Goal: Navigation & Orientation: Find specific page/section

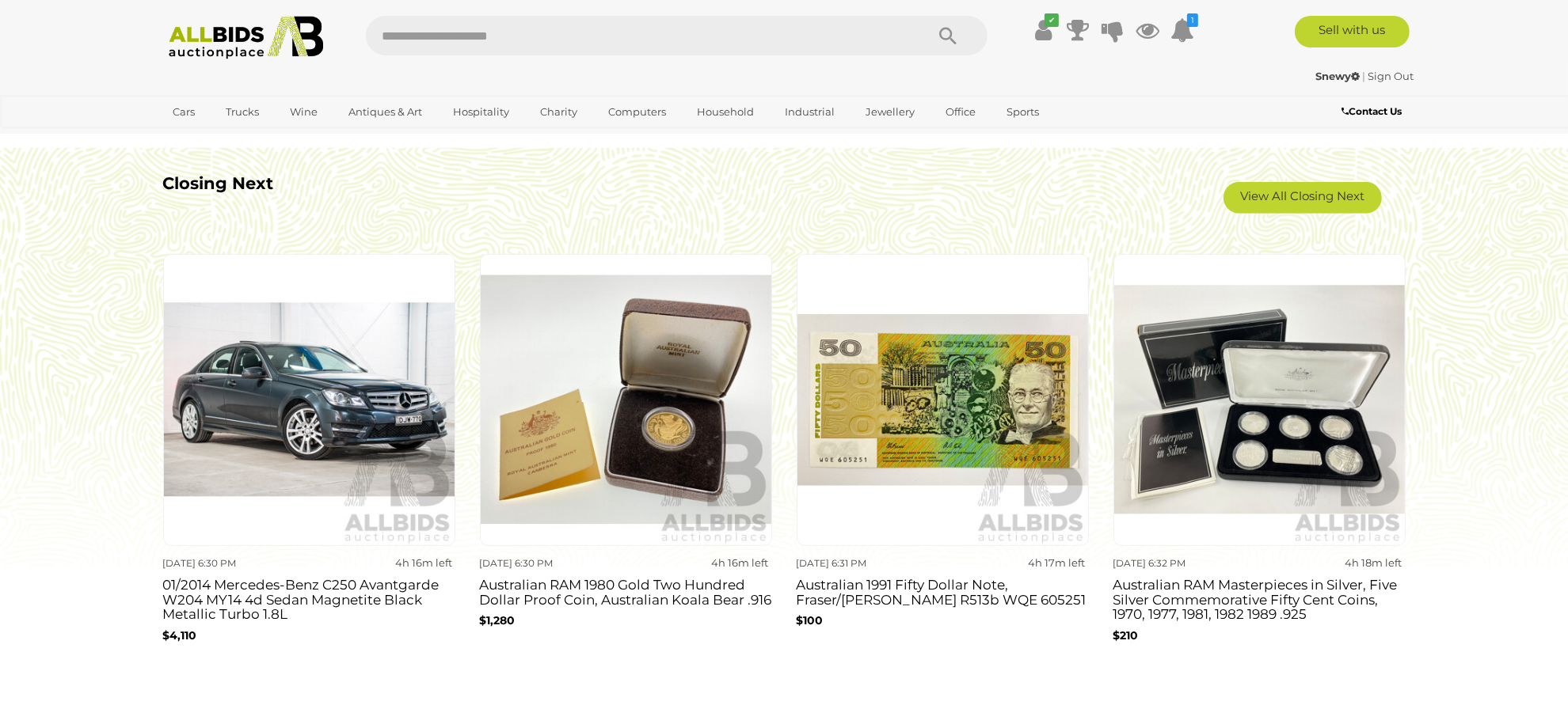
scroll to position [1478, 0]
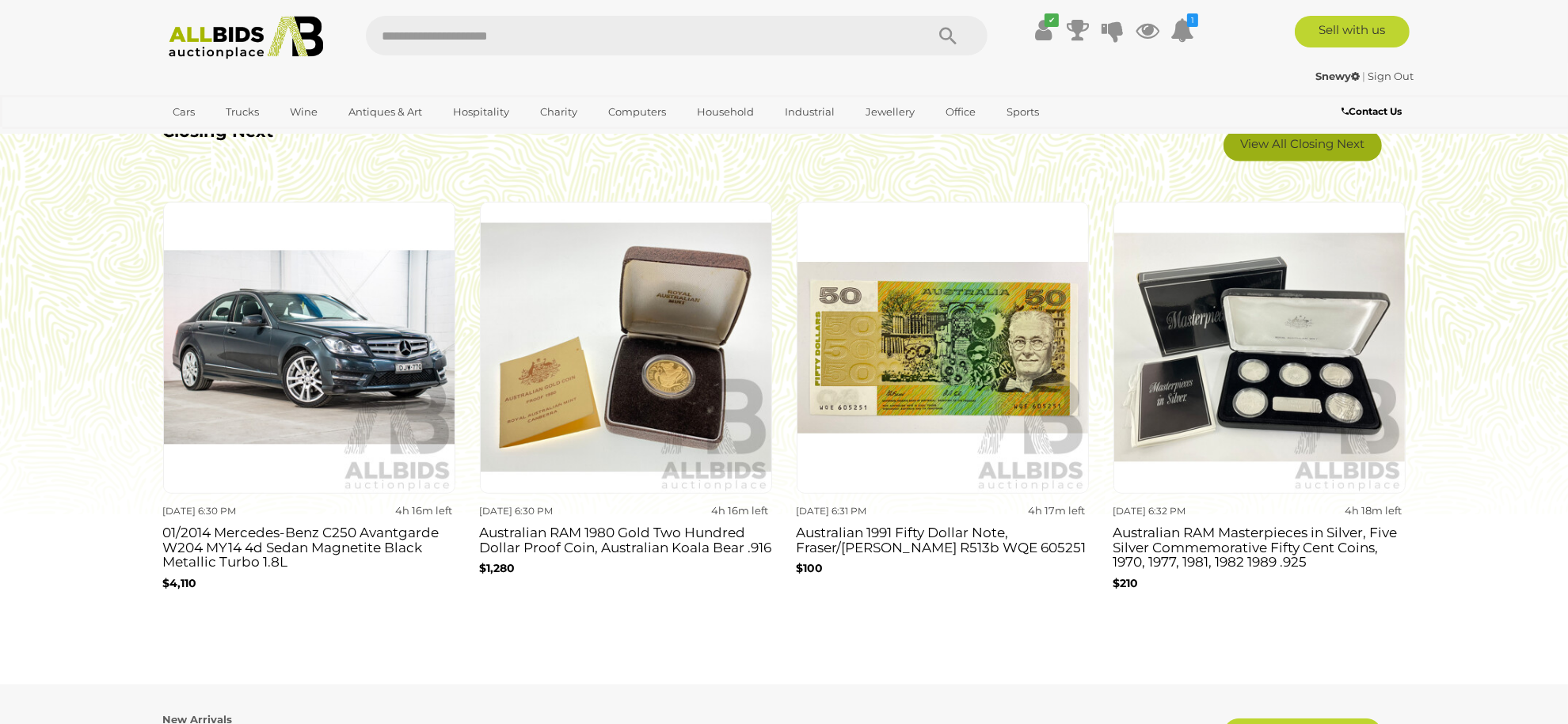
click at [1292, 155] on link "View All Closing Next" at bounding box center [1302, 146] width 158 height 31
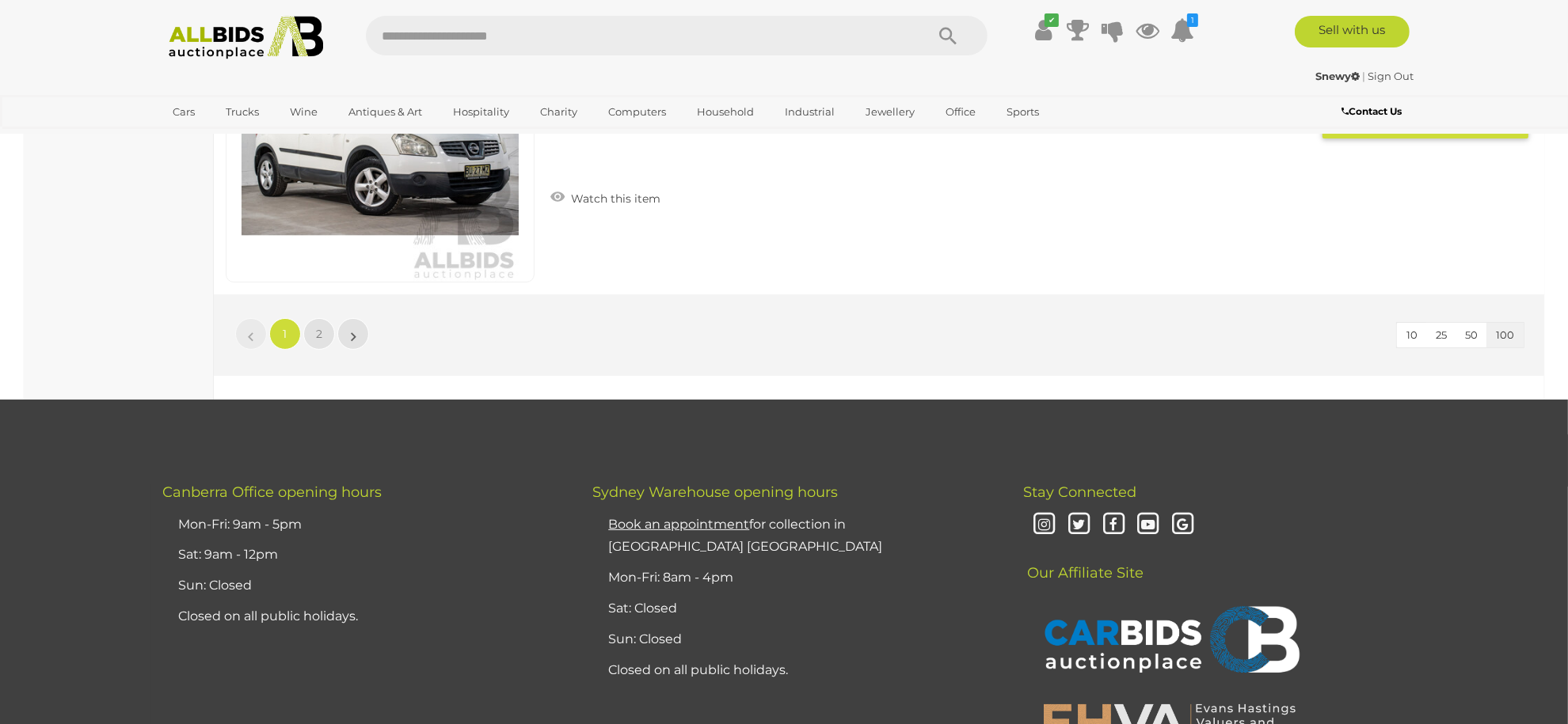
scroll to position [30402, 0]
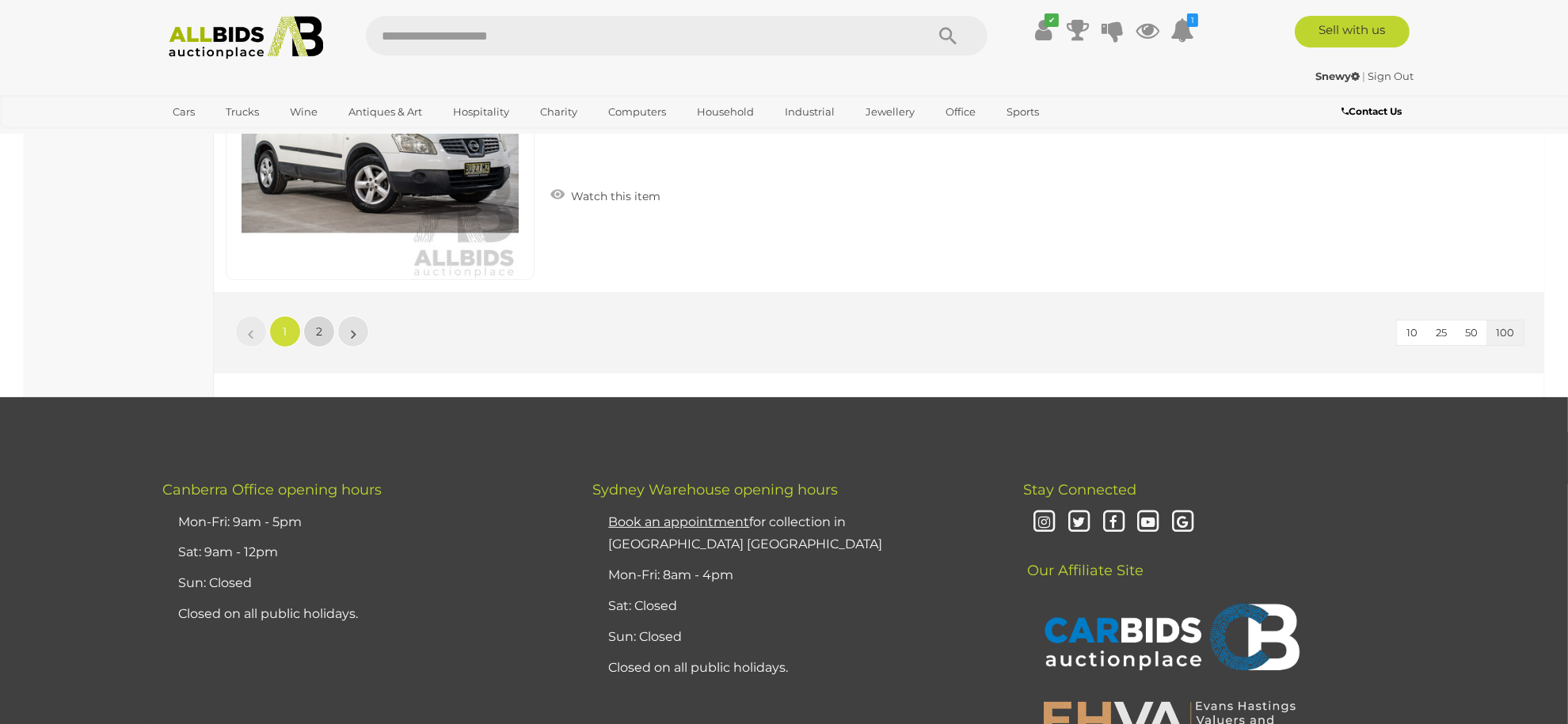
click at [328, 316] on link "2" at bounding box center [319, 332] width 31 height 31
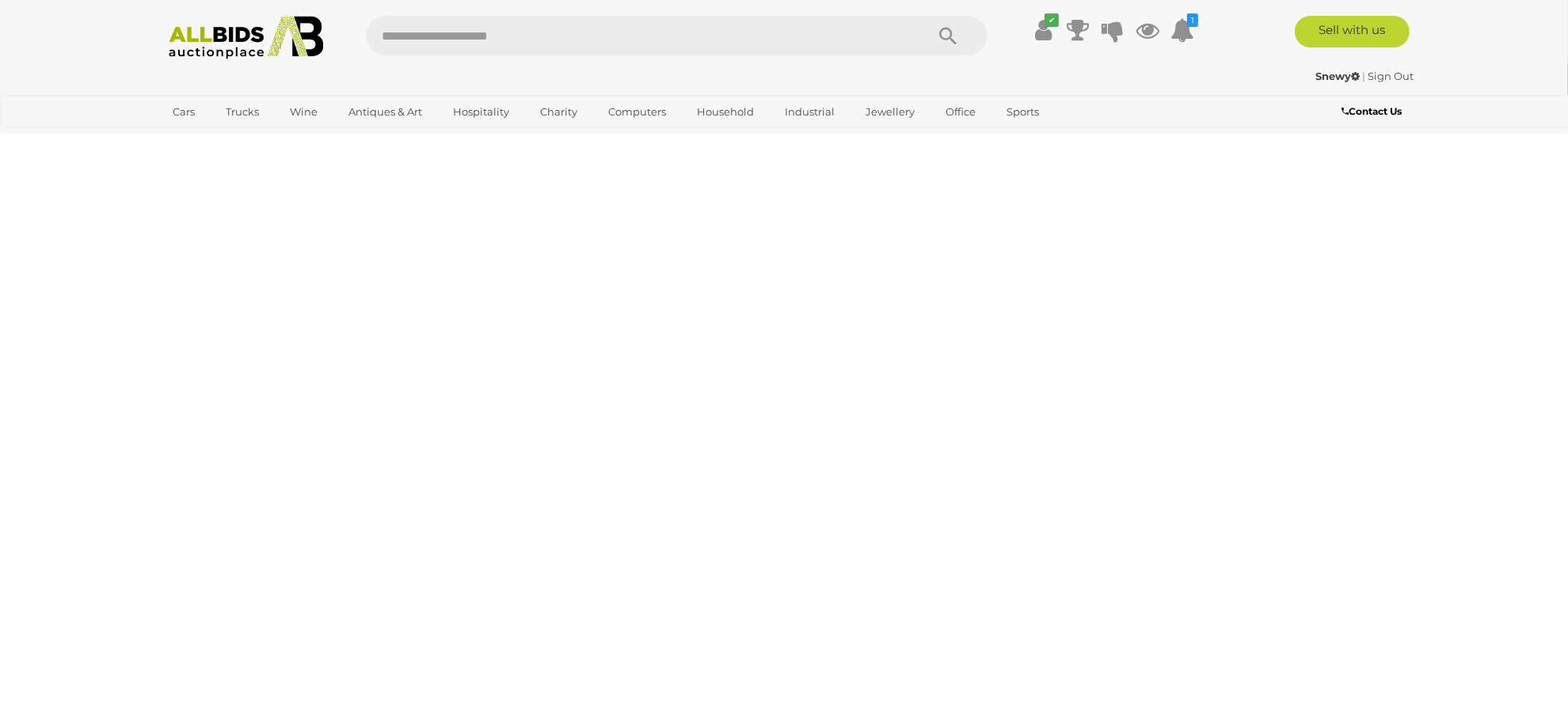
scroll to position [55, 0]
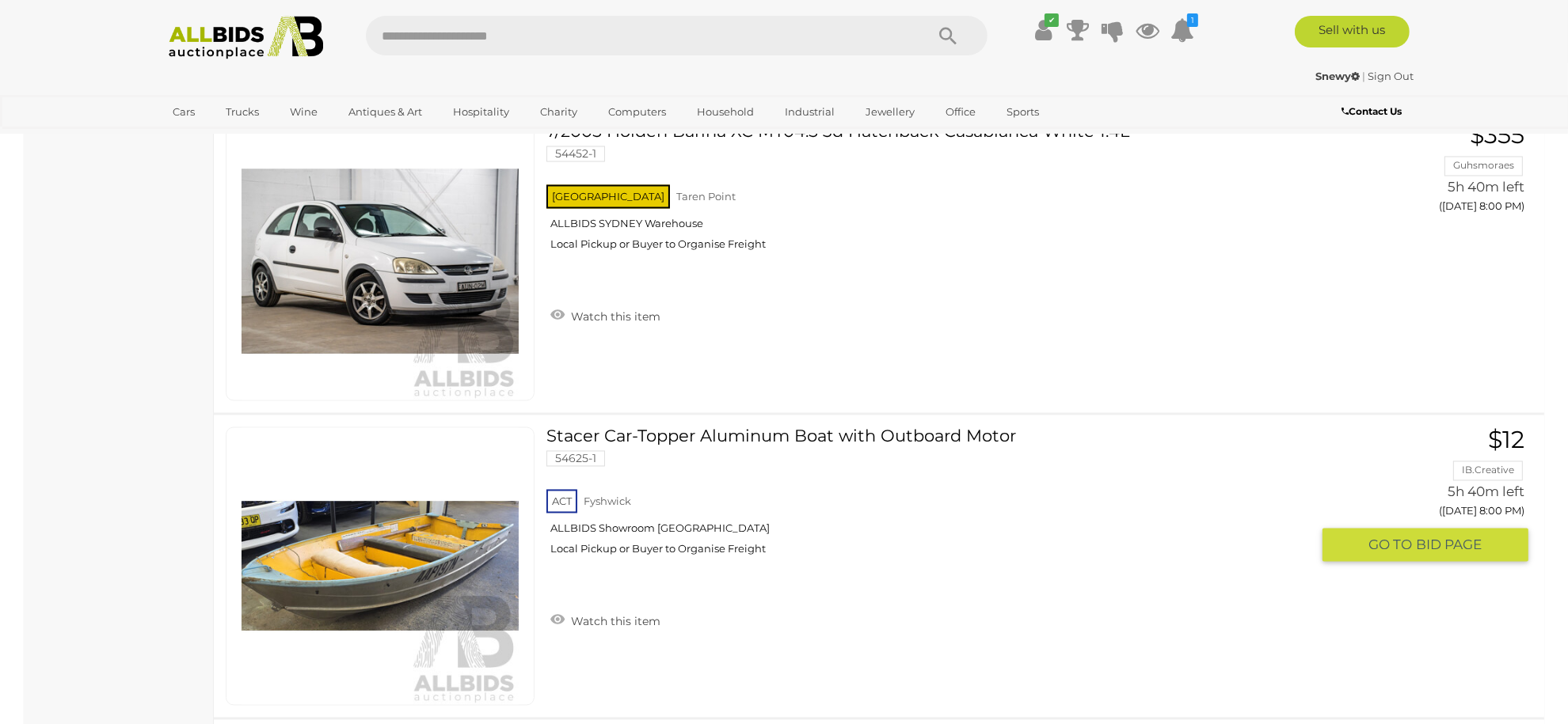
scroll to position [3749, 0]
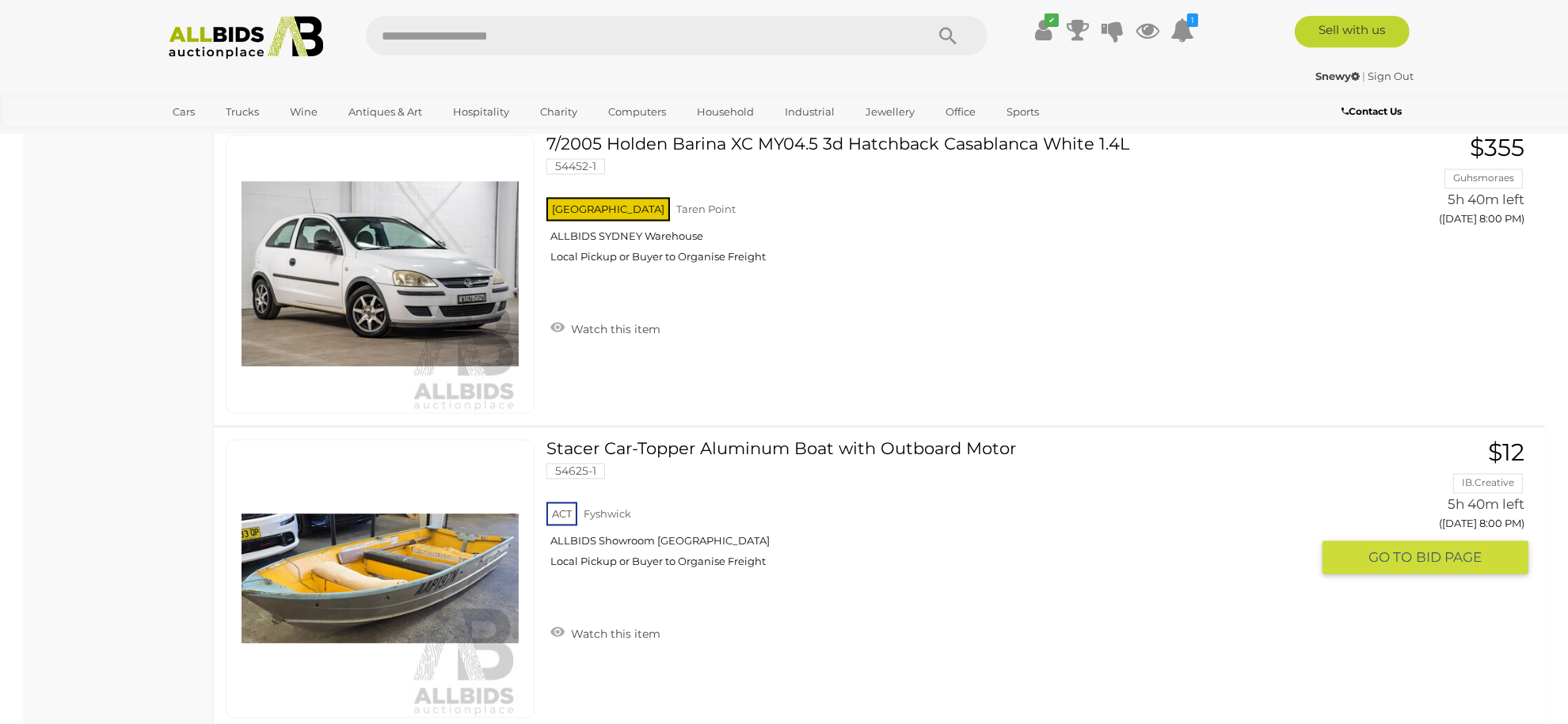
click at [431, 581] on img at bounding box center [379, 579] width 277 height 277
